Goal: Task Accomplishment & Management: Use online tool/utility

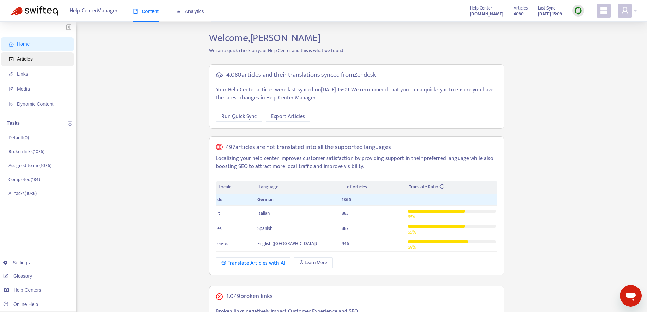
click at [44, 56] on span "Articles" at bounding box center [39, 59] width 60 height 14
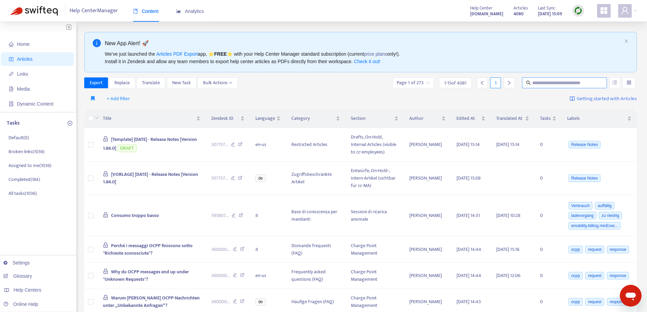
click at [555, 82] on input "text" at bounding box center [564, 82] width 65 height 7
paste input "**********"
type input "**********"
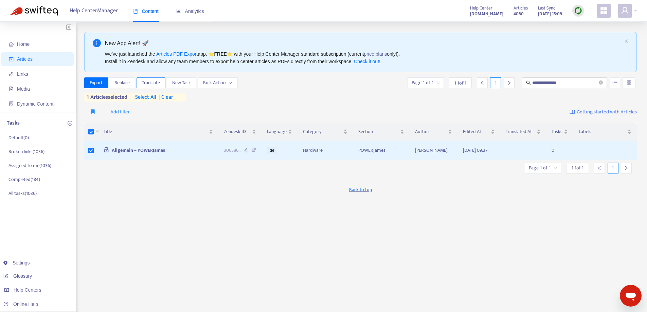
click at [154, 84] on span "Translate" at bounding box center [151, 82] width 18 height 7
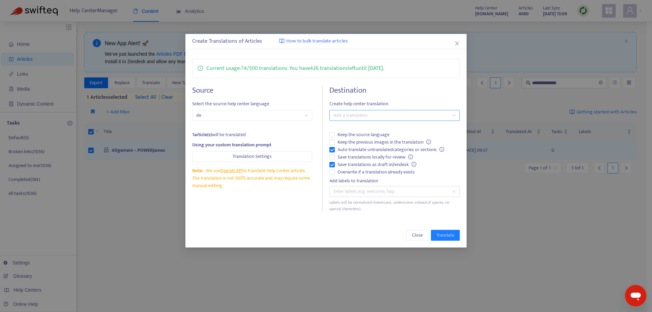
click at [354, 117] on div at bounding box center [391, 115] width 120 height 8
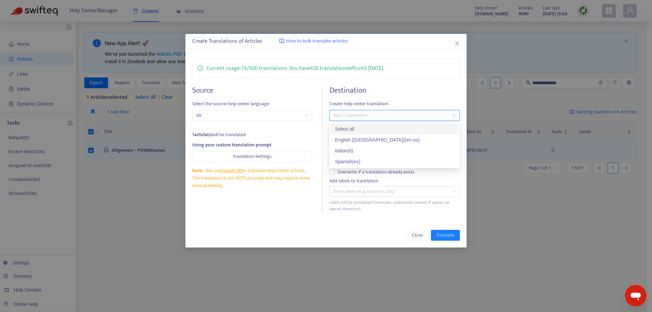
click at [370, 130] on div "Select all" at bounding box center [394, 128] width 119 height 7
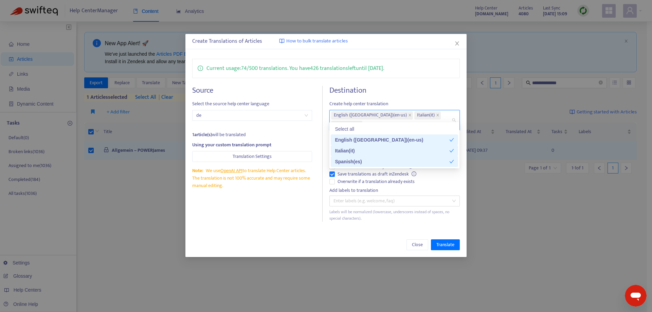
click at [298, 199] on div "Source Select the source help center language de 1 article(s) will be translate…" at bounding box center [257, 154] width 130 height 136
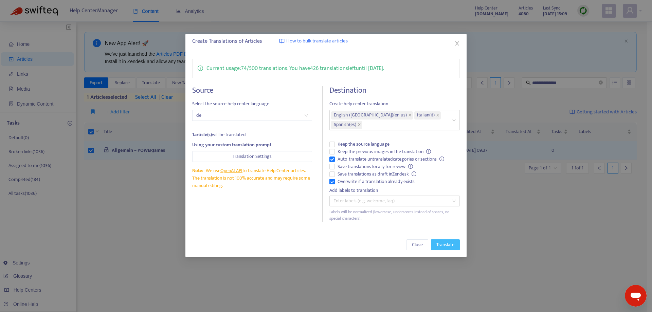
click at [437, 241] on span "Translate" at bounding box center [445, 244] width 18 height 7
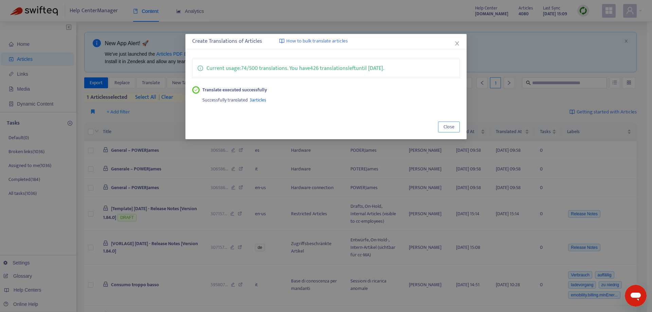
click at [453, 123] on span "Close" at bounding box center [448, 126] width 11 height 7
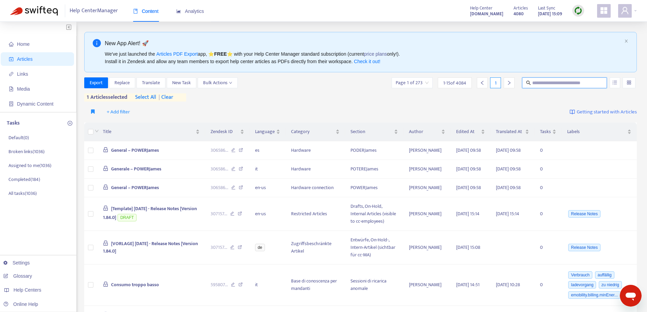
click at [557, 85] on input "text" at bounding box center [564, 82] width 65 height 7
paste input "**********"
type input "**********"
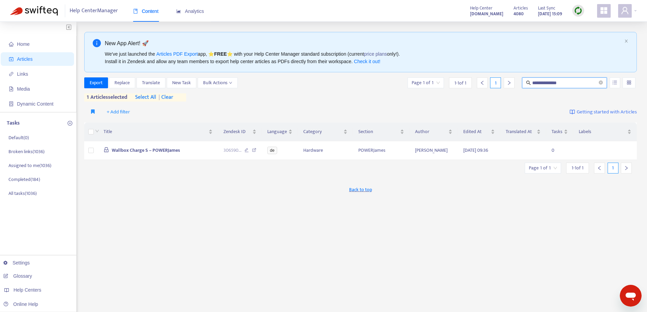
click at [173, 98] on span "| clear" at bounding box center [164, 97] width 17 height 8
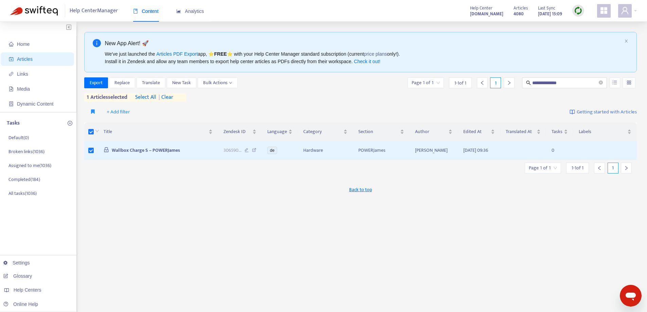
click at [168, 97] on span "| clear" at bounding box center [164, 97] width 17 height 8
click at [157, 81] on span "Translate" at bounding box center [151, 82] width 18 height 7
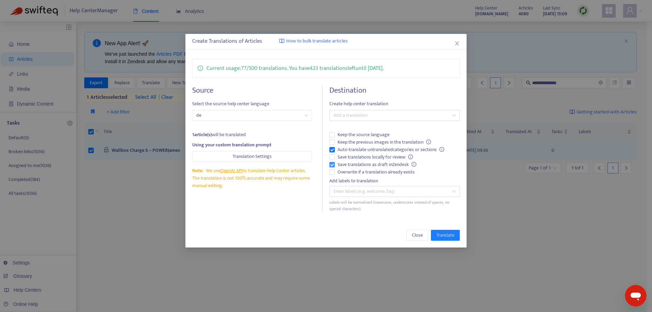
click at [335, 165] on span "Save translations as draft in Zendesk" at bounding box center [377, 164] width 84 height 7
click at [363, 118] on div at bounding box center [391, 115] width 120 height 8
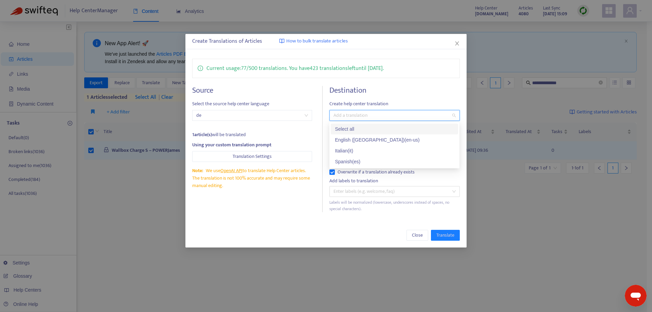
click at [363, 127] on div "Select all" at bounding box center [394, 128] width 119 height 7
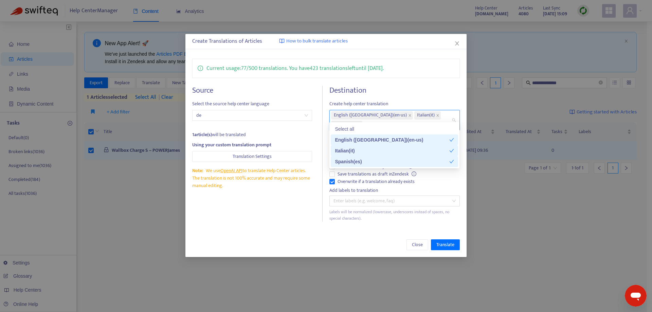
click at [279, 208] on div "Source Select the source help center language de 1 article(s) will be translate…" at bounding box center [257, 154] width 130 height 136
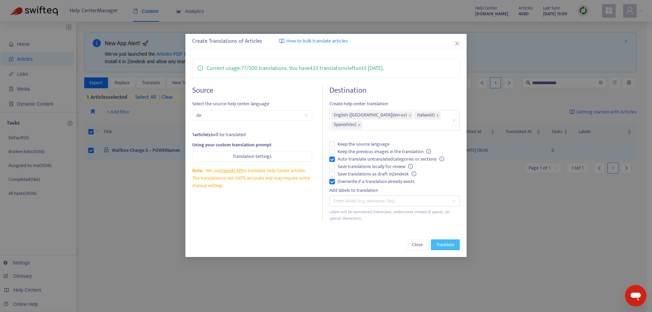
click at [438, 239] on button "Translate" at bounding box center [445, 244] width 29 height 11
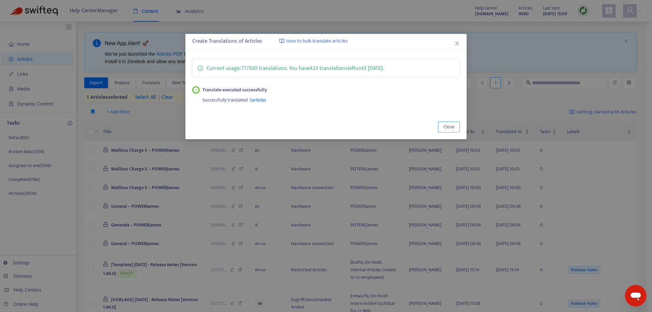
click at [450, 129] on span "Close" at bounding box center [448, 126] width 11 height 7
